Goal: Task Accomplishment & Management: Use online tool/utility

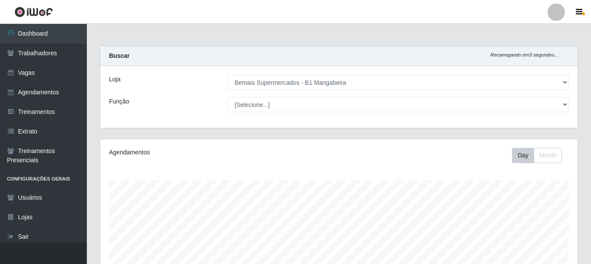
select select "403"
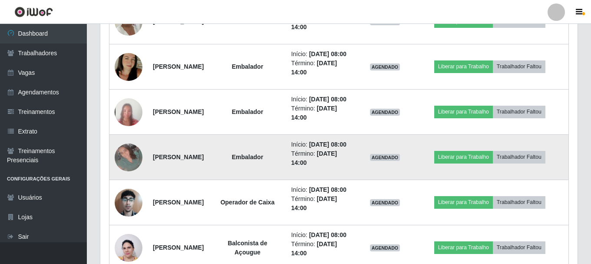
scroll to position [452, 0]
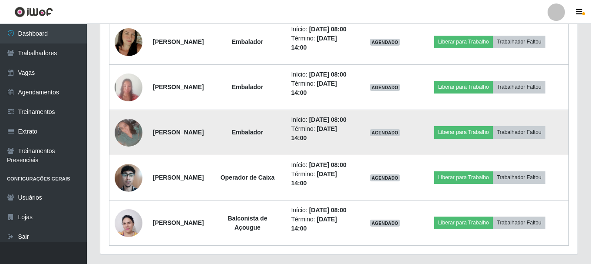
click at [130, 146] on img at bounding box center [129, 133] width 28 height 28
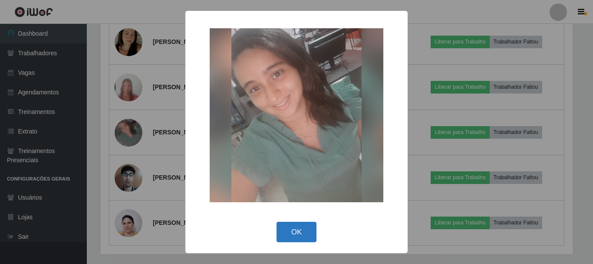
click at [293, 233] on button "OK" at bounding box center [297, 232] width 40 height 20
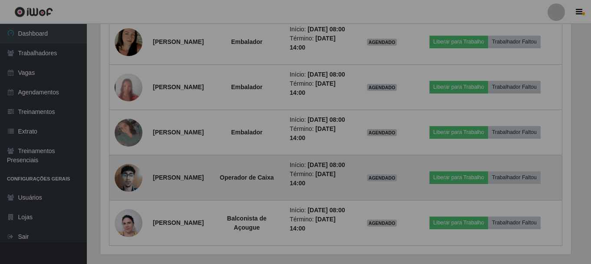
scroll to position [180, 477]
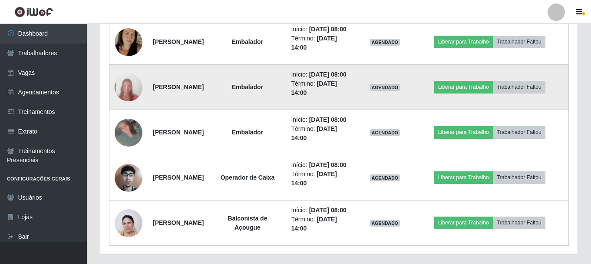
click at [126, 117] on img at bounding box center [129, 87] width 28 height 60
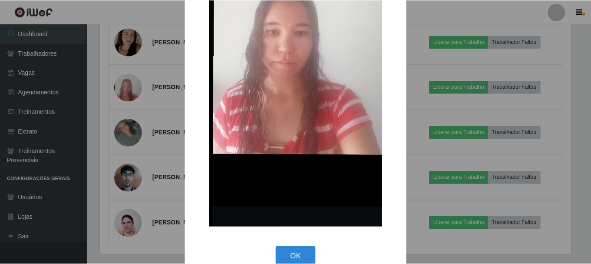
scroll to position [174, 0]
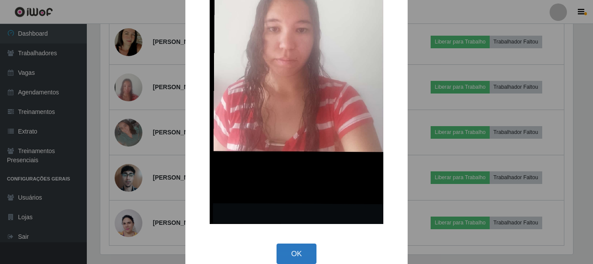
click at [285, 252] on button "OK" at bounding box center [297, 253] width 40 height 20
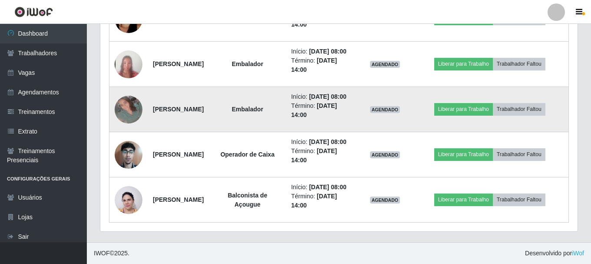
scroll to position [539, 0]
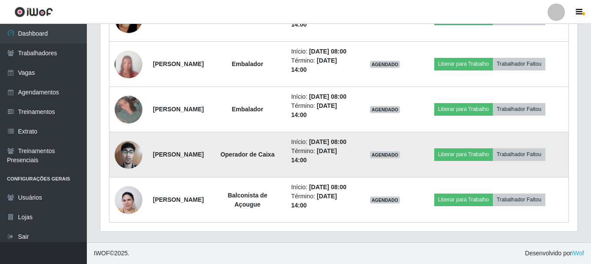
click at [126, 141] on img at bounding box center [129, 154] width 28 height 37
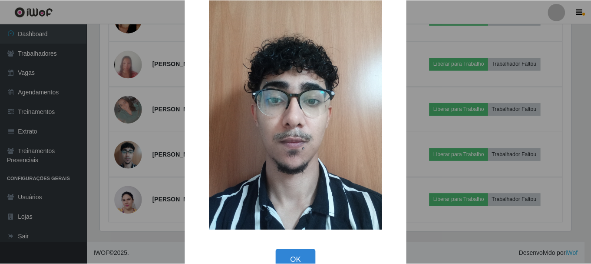
scroll to position [44, 0]
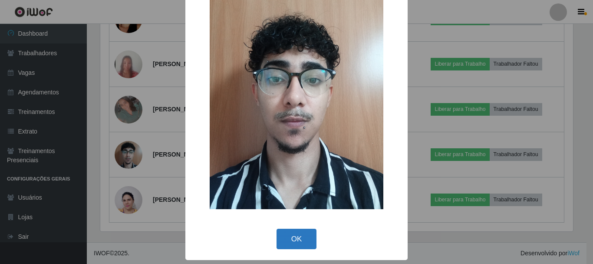
click at [298, 240] on button "OK" at bounding box center [297, 238] width 40 height 20
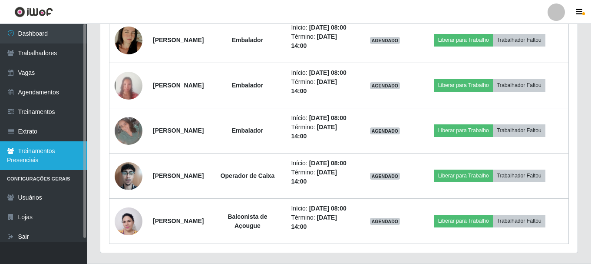
scroll to position [452, 0]
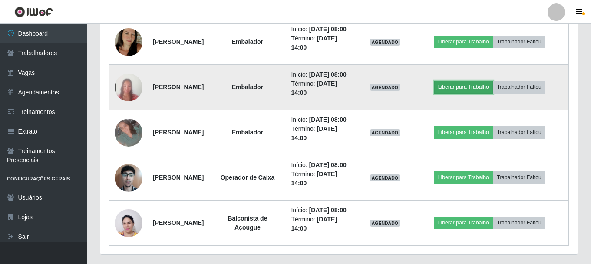
click at [475, 93] on button "Liberar para Trabalho" at bounding box center [463, 87] width 59 height 12
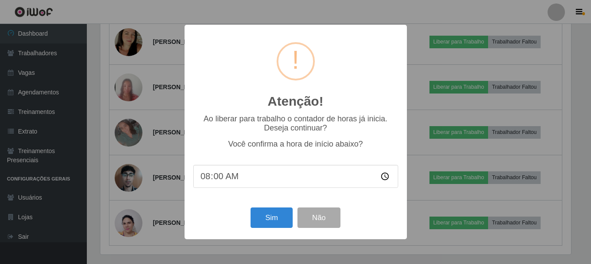
scroll to position [180, 473]
click at [262, 215] on button "Sim" at bounding box center [273, 217] width 42 height 20
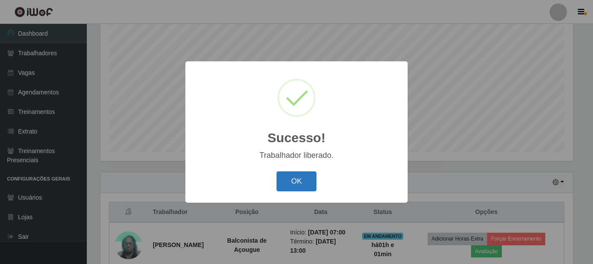
click at [298, 179] on button "OK" at bounding box center [297, 181] width 40 height 20
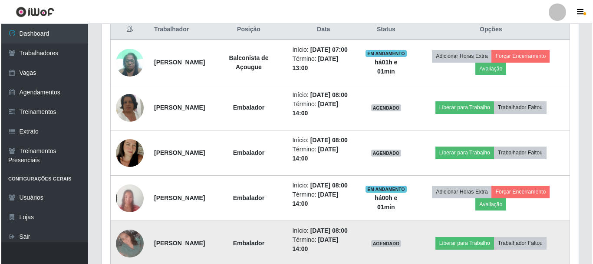
scroll to position [419, 0]
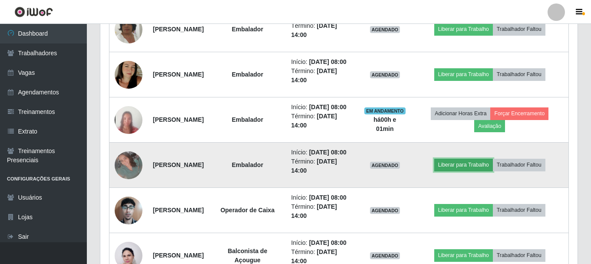
click at [457, 171] on button "Liberar para Trabalho" at bounding box center [463, 165] width 59 height 12
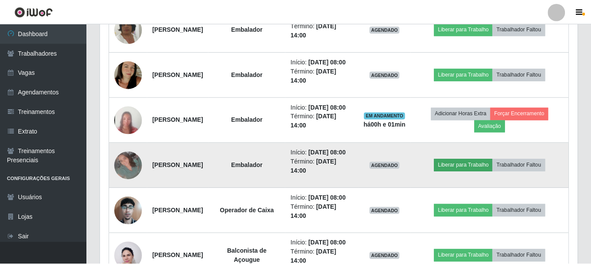
scroll to position [180, 473]
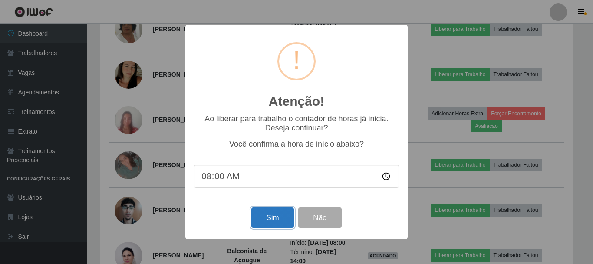
click at [271, 221] on button "Sim" at bounding box center [273, 217] width 42 height 20
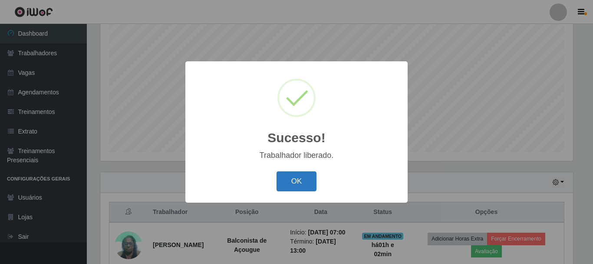
click at [286, 186] on button "OK" at bounding box center [297, 181] width 40 height 20
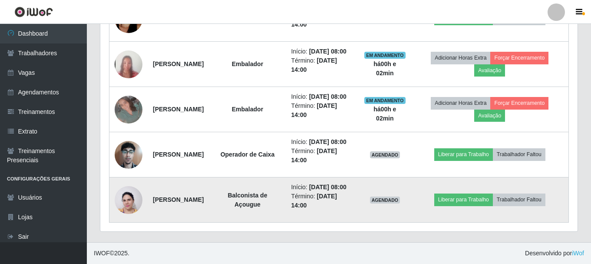
scroll to position [539, 0]
click at [475, 194] on button "Liberar para Trabalho" at bounding box center [463, 199] width 59 height 12
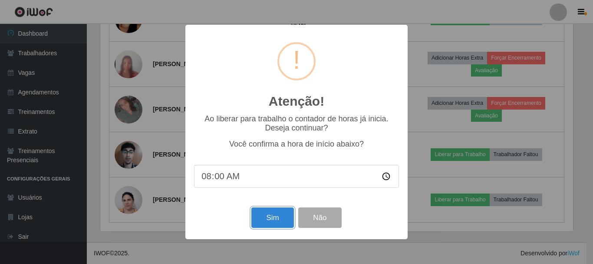
click at [266, 218] on button "Sim" at bounding box center [273, 217] width 42 height 20
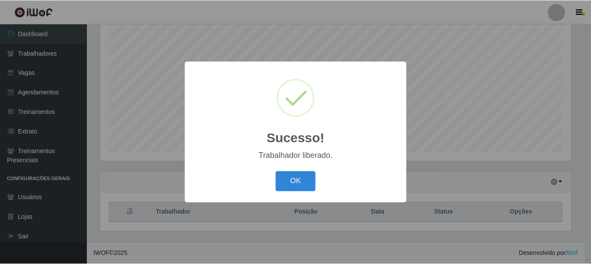
scroll to position [0, 0]
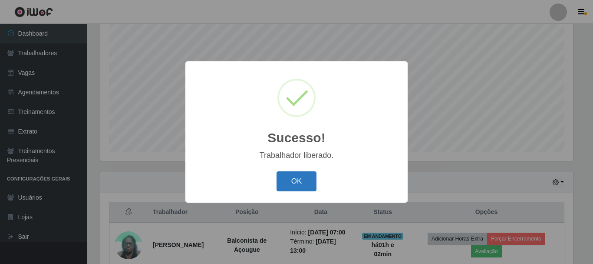
click at [304, 189] on button "OK" at bounding box center [297, 181] width 40 height 20
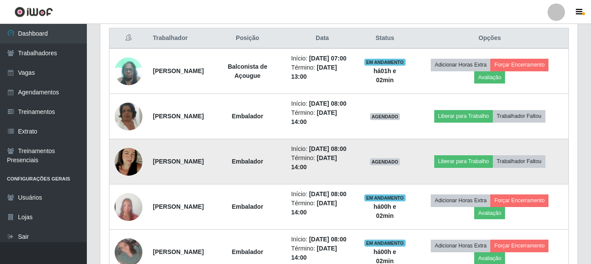
click at [128, 182] on img at bounding box center [129, 162] width 28 height 50
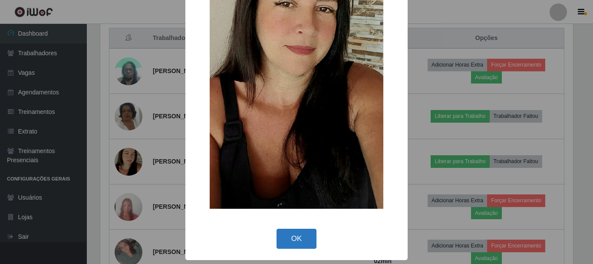
click at [290, 237] on button "OK" at bounding box center [297, 238] width 40 height 20
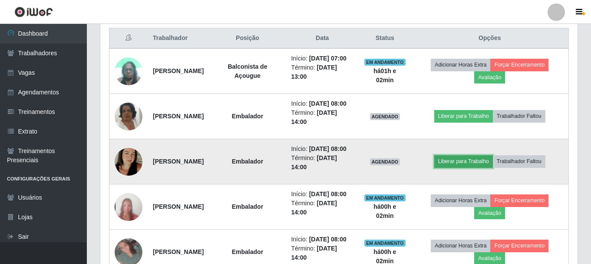
click at [462, 167] on button "Liberar para Trabalho" at bounding box center [463, 161] width 59 height 12
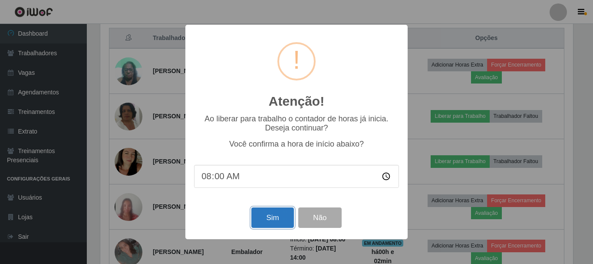
click at [274, 221] on button "Sim" at bounding box center [273, 217] width 42 height 20
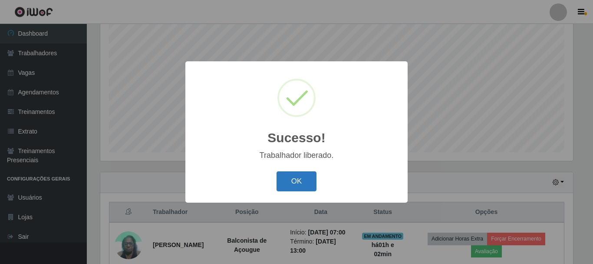
click at [292, 182] on button "OK" at bounding box center [297, 181] width 40 height 20
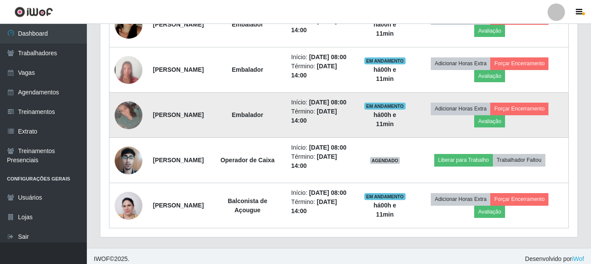
scroll to position [495, 0]
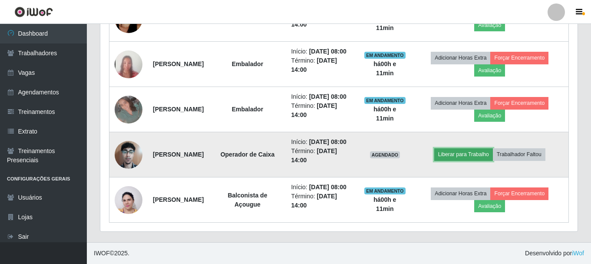
click at [477, 160] on button "Liberar para Trabalho" at bounding box center [463, 154] width 59 height 12
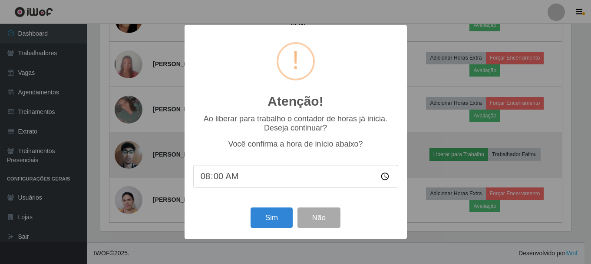
scroll to position [180, 473]
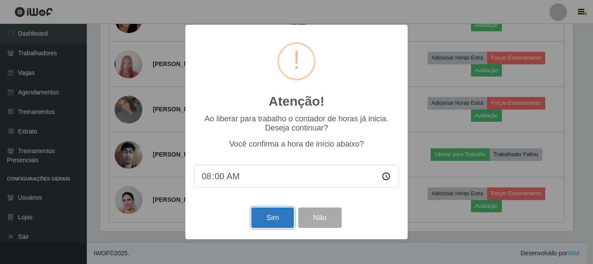
click at [271, 217] on button "Sim" at bounding box center [273, 217] width 42 height 20
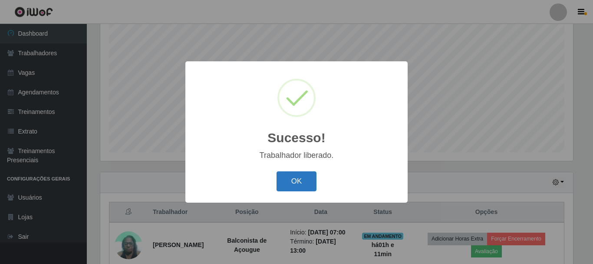
click at [299, 177] on button "OK" at bounding box center [297, 181] width 40 height 20
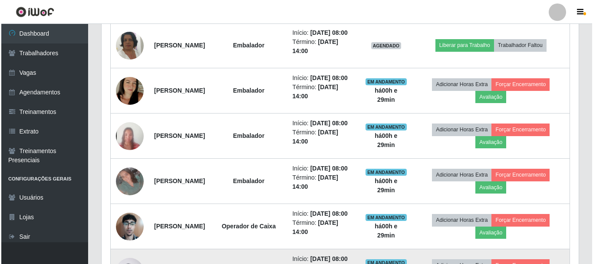
scroll to position [365, 0]
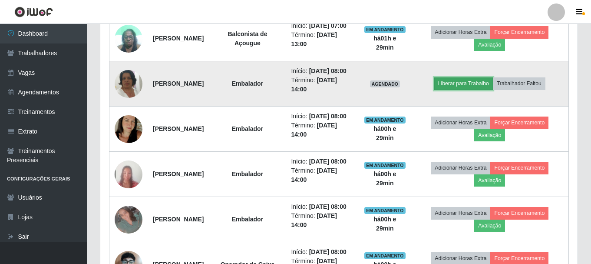
click at [464, 89] on button "Liberar para Trabalho" at bounding box center [463, 83] width 59 height 12
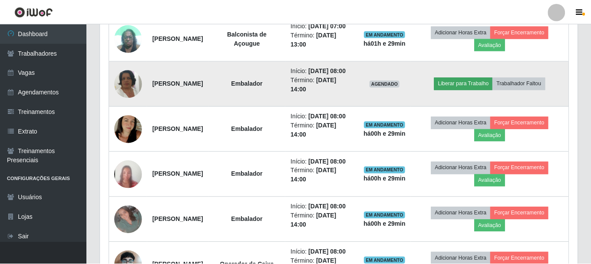
scroll to position [180, 473]
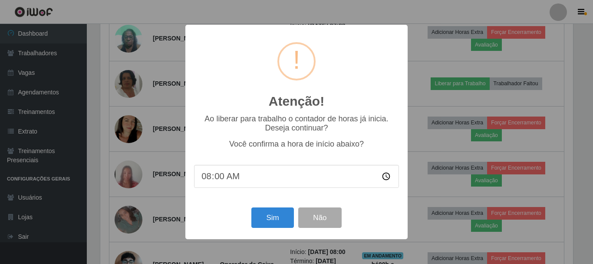
click at [227, 176] on input "08:00" at bounding box center [296, 176] width 205 height 23
click at [210, 179] on input "08:00" at bounding box center [296, 176] width 205 height 23
click at [225, 177] on input "08:00" at bounding box center [296, 176] width 205 height 23
click at [225, 176] on input "08:00" at bounding box center [296, 176] width 205 height 23
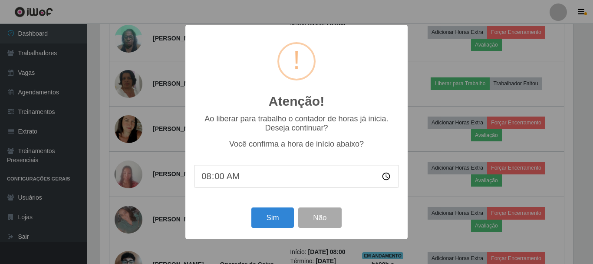
click at [225, 176] on input "08:00" at bounding box center [296, 176] width 205 height 23
click at [202, 179] on input "08:00" at bounding box center [296, 176] width 205 height 23
click at [215, 178] on input "08:00" at bounding box center [296, 176] width 205 height 23
type input "08:25"
click at [260, 216] on button "Sim" at bounding box center [273, 217] width 42 height 20
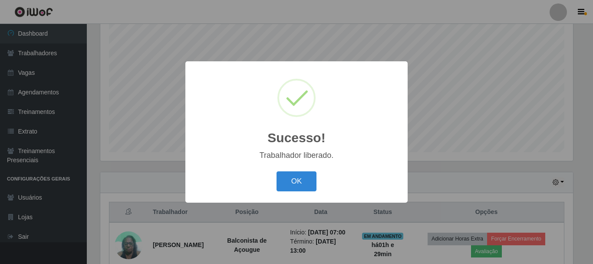
drag, startPoint x: 288, startPoint y: 188, endPoint x: 281, endPoint y: 176, distance: 13.9
click at [288, 187] on button "OK" at bounding box center [297, 181] width 40 height 20
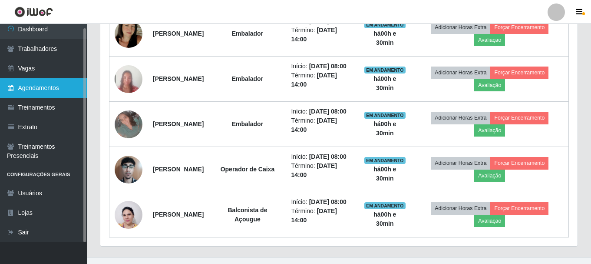
scroll to position [463, 0]
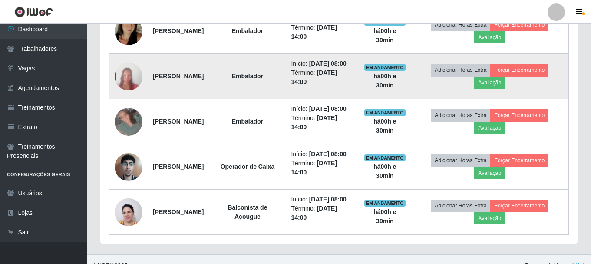
click at [122, 105] on img at bounding box center [129, 76] width 28 height 60
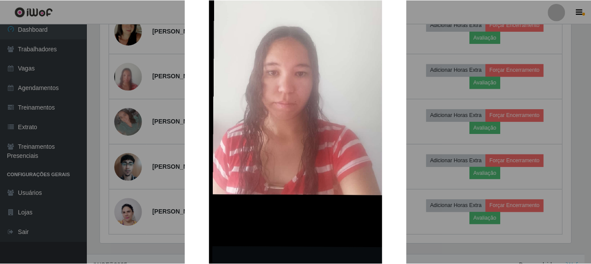
scroll to position [189, 0]
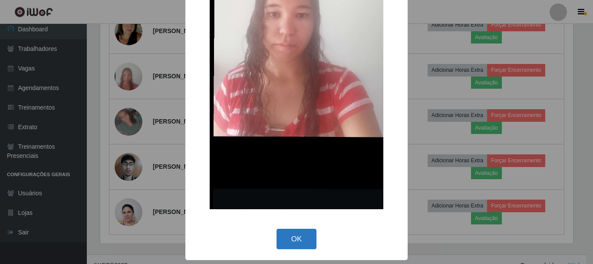
click at [286, 240] on button "OK" at bounding box center [297, 238] width 40 height 20
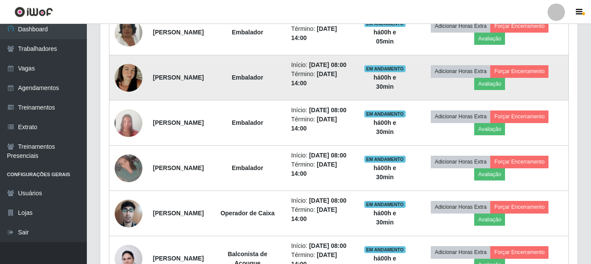
scroll to position [495, 0]
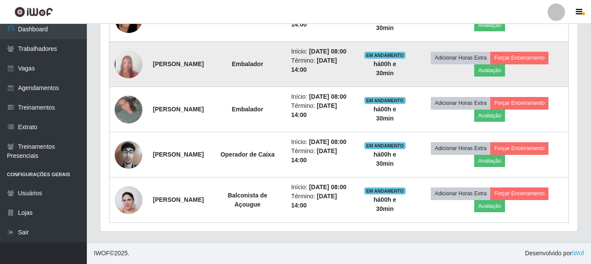
click at [126, 83] on img at bounding box center [129, 64] width 28 height 60
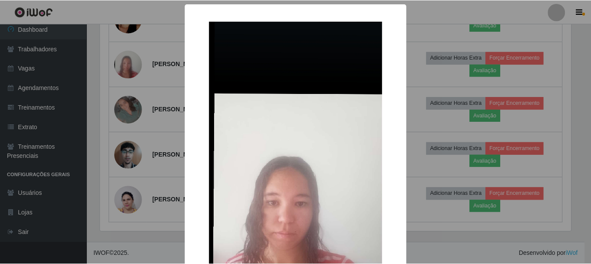
scroll to position [87, 0]
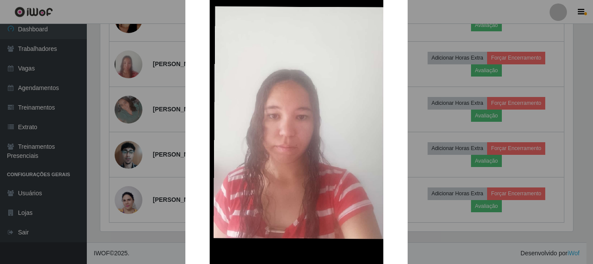
click at [420, 146] on div "× OK Cancel" at bounding box center [296, 132] width 593 height 264
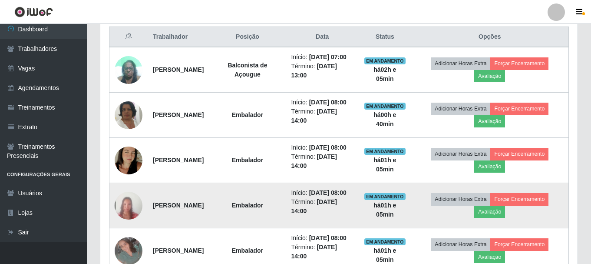
scroll to position [321, 0]
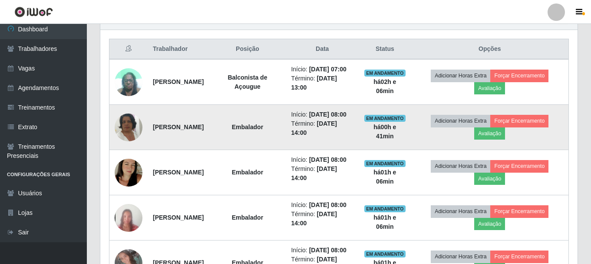
click at [123, 141] on img at bounding box center [129, 128] width 28 height 50
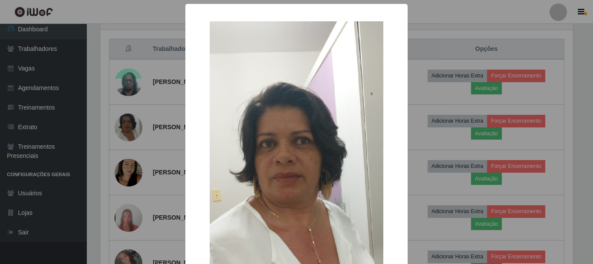
click at [123, 142] on div "× OK Cancel" at bounding box center [296, 132] width 593 height 264
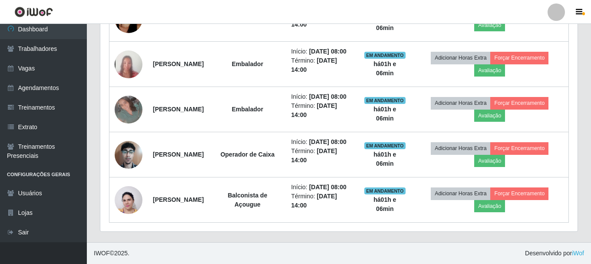
scroll to position [539, 0]
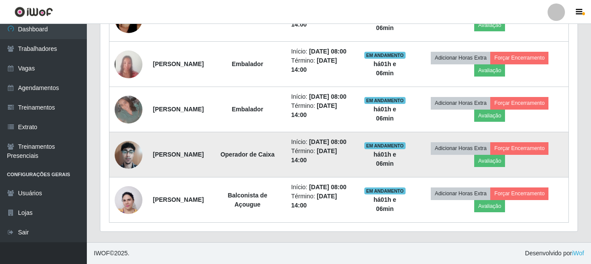
click at [126, 144] on img at bounding box center [129, 154] width 28 height 37
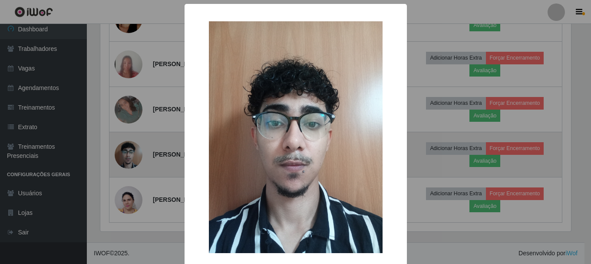
scroll to position [180, 473]
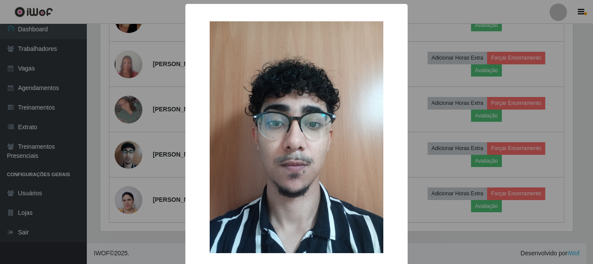
click at [135, 144] on div "× OK Cancel" at bounding box center [296, 132] width 593 height 264
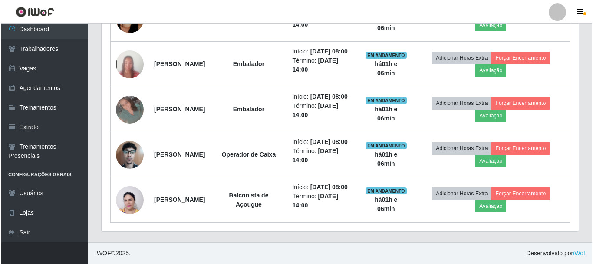
scroll to position [180, 477]
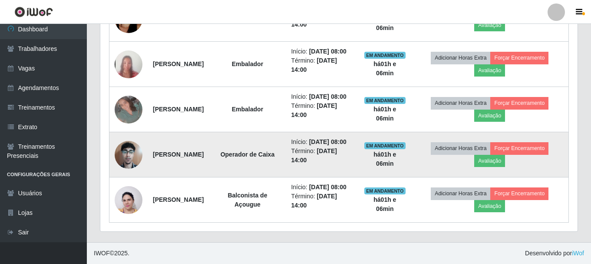
click at [126, 141] on img at bounding box center [129, 154] width 28 height 37
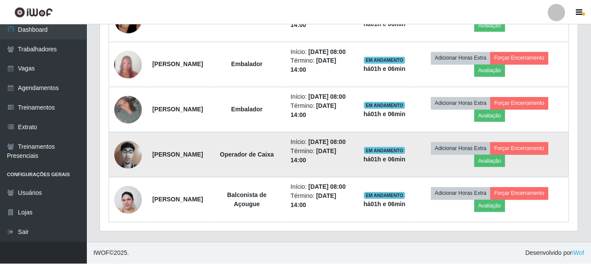
scroll to position [180, 473]
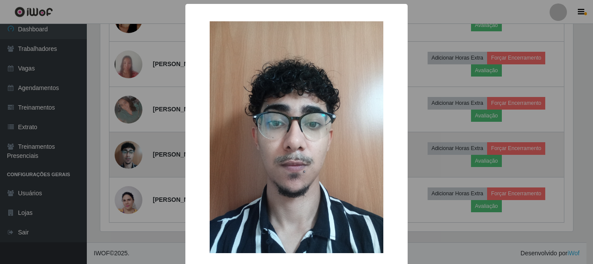
click at [126, 141] on div "× OK Cancel" at bounding box center [296, 132] width 593 height 264
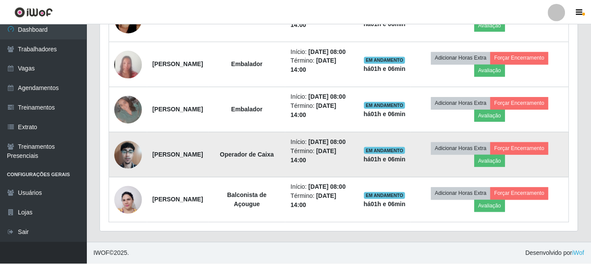
scroll to position [180, 477]
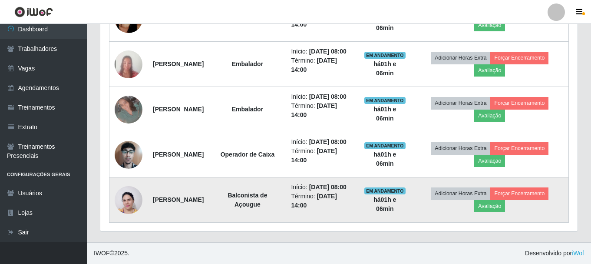
click at [124, 189] on img at bounding box center [129, 199] width 28 height 37
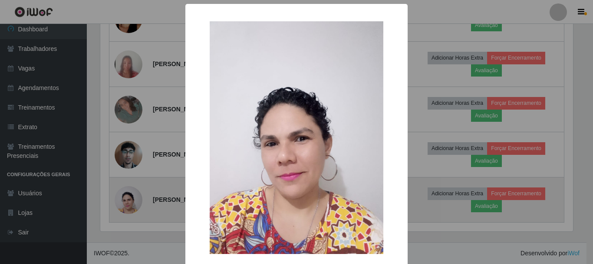
click at [124, 189] on div "× OK Cancel" at bounding box center [296, 132] width 593 height 264
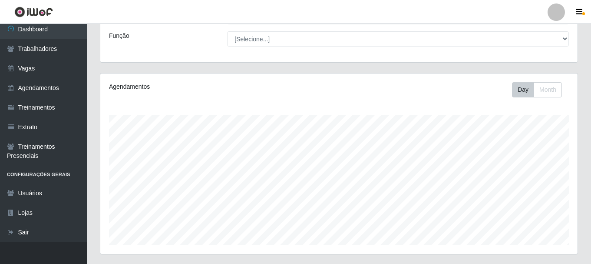
scroll to position [0, 0]
